Goal: Information Seeking & Learning: Learn about a topic

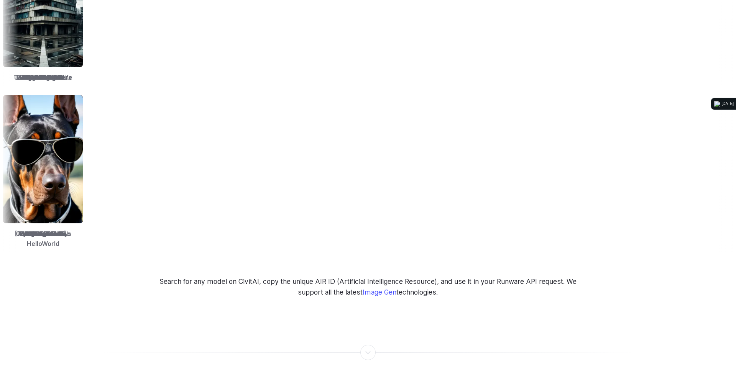
scroll to position [1067, 0]
